Goal: Information Seeking & Learning: Learn about a topic

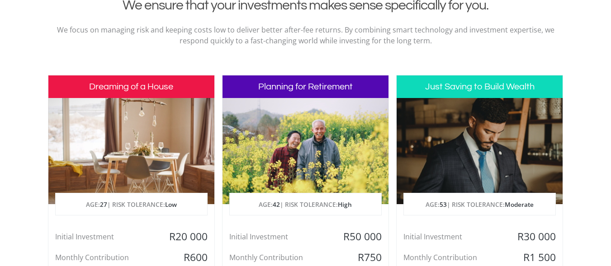
scroll to position [394, 0]
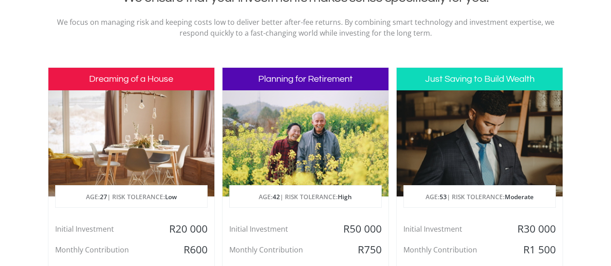
click at [99, 89] on h3 "Dreaming of a House" at bounding box center [131, 79] width 166 height 23
click at [102, 142] on div at bounding box center [131, 143] width 166 height 106
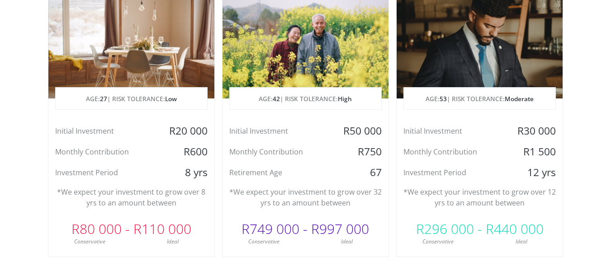
scroll to position [493, 0]
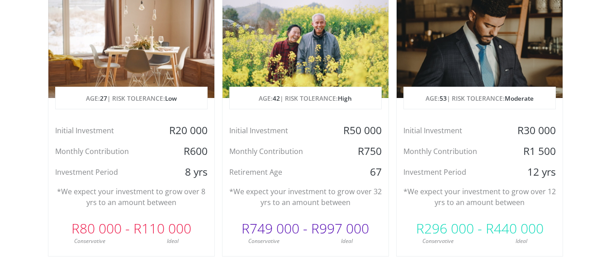
click at [111, 142] on div "Initial Investment R20 000 Monthly Contribution R600 Investment Period 8 yrs" at bounding box center [131, 151] width 166 height 55
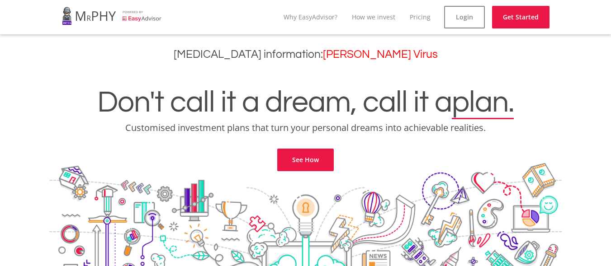
scroll to position [0, 0]
click at [312, 161] on link "See How" at bounding box center [305, 160] width 57 height 23
